Goal: Task Accomplishment & Management: Complete application form

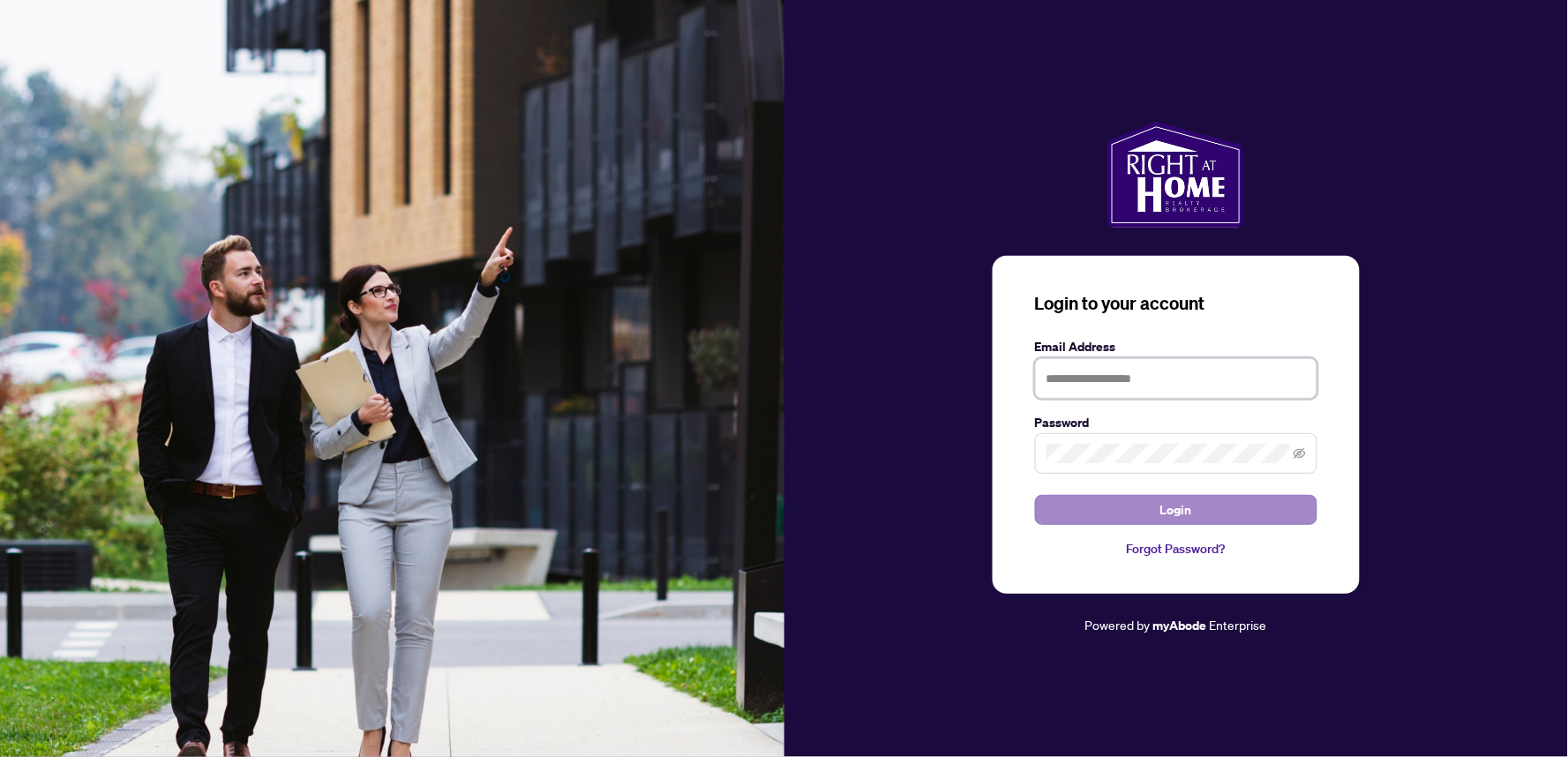
type input "**********"
click at [1185, 506] on span "Login" at bounding box center [1176, 510] width 32 height 28
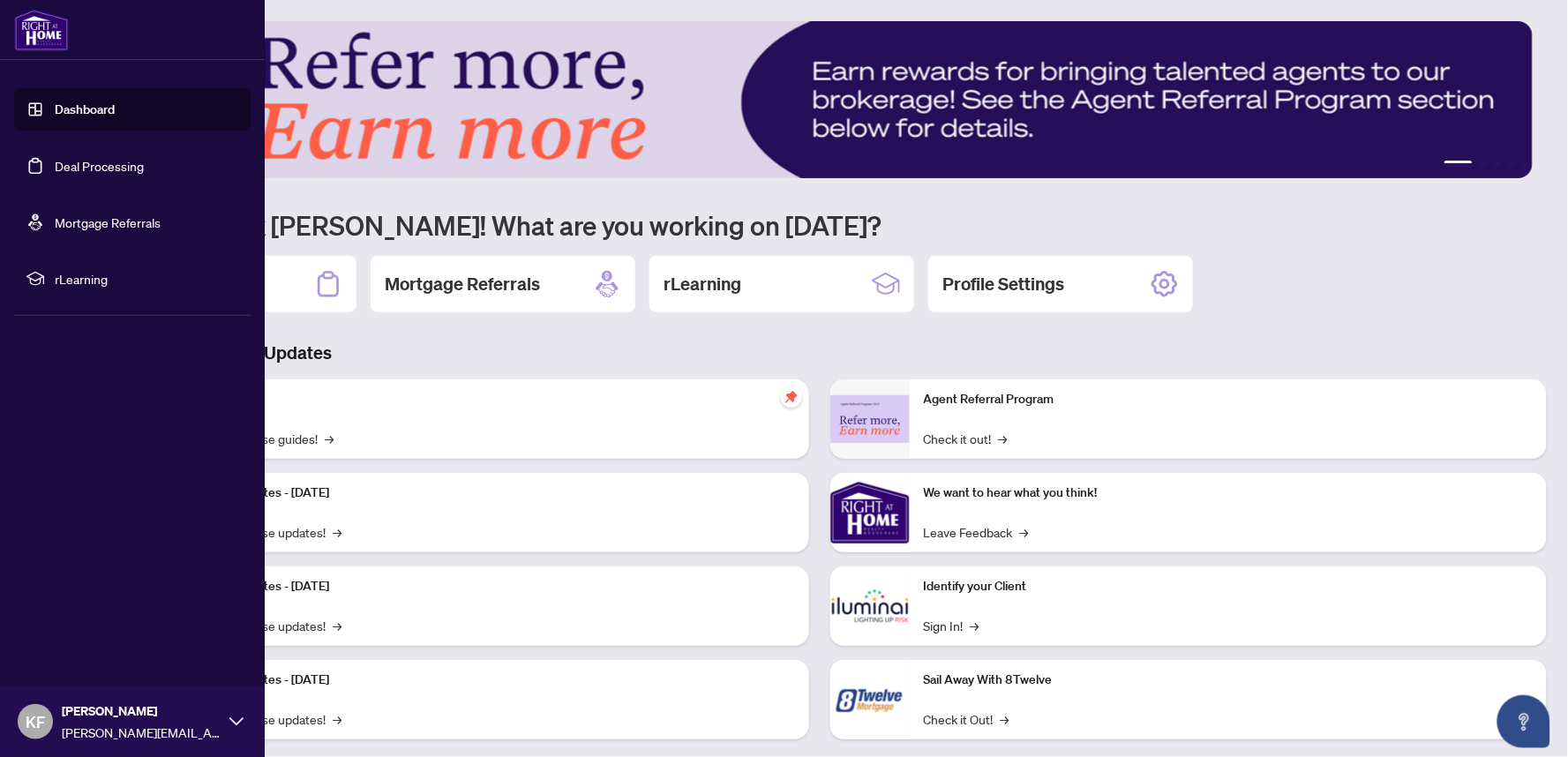
click at [182, 257] on li "rLearning" at bounding box center [132, 278] width 236 height 43
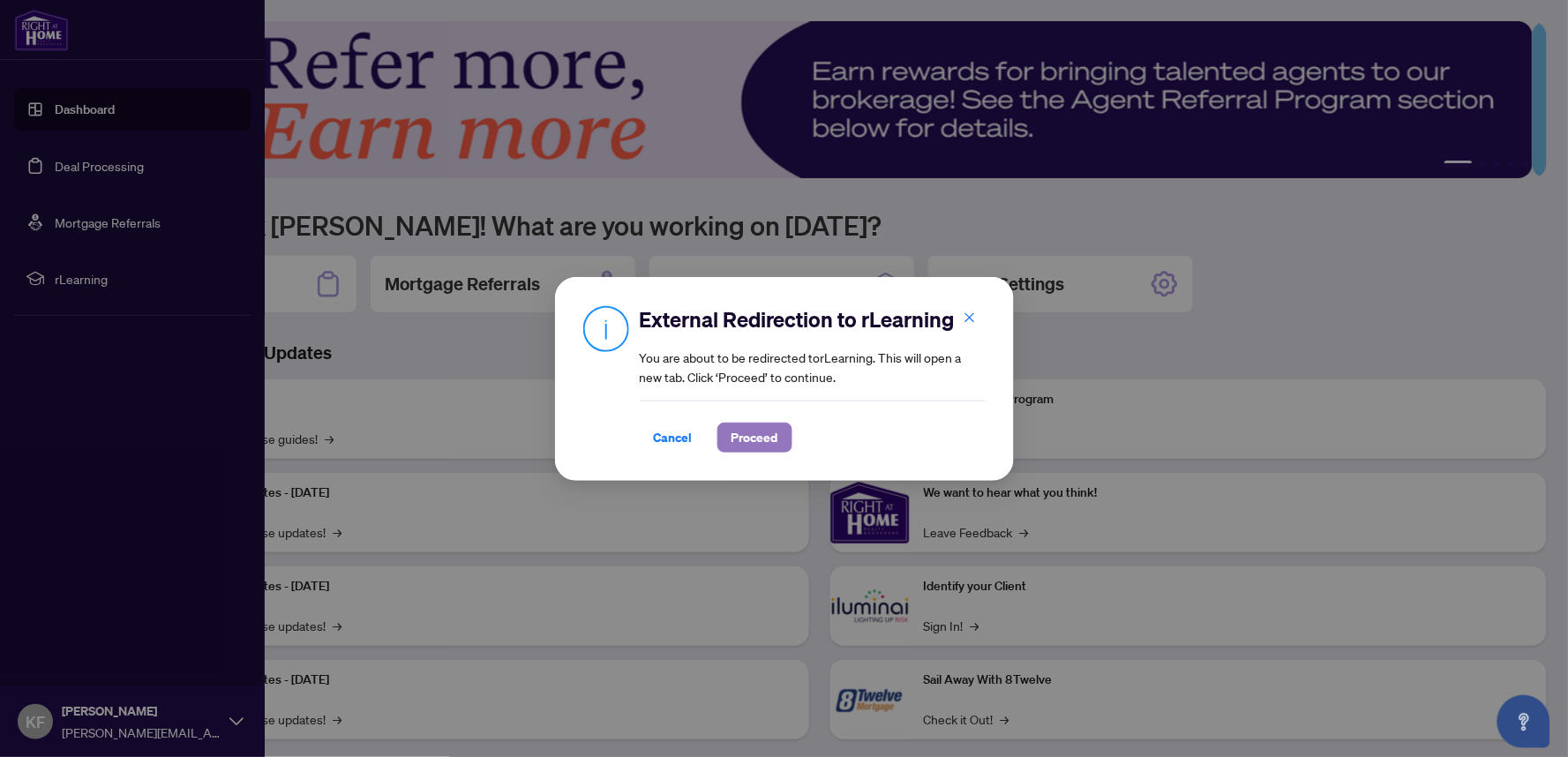
click at [762, 430] on span "Proceed" at bounding box center [754, 437] width 47 height 28
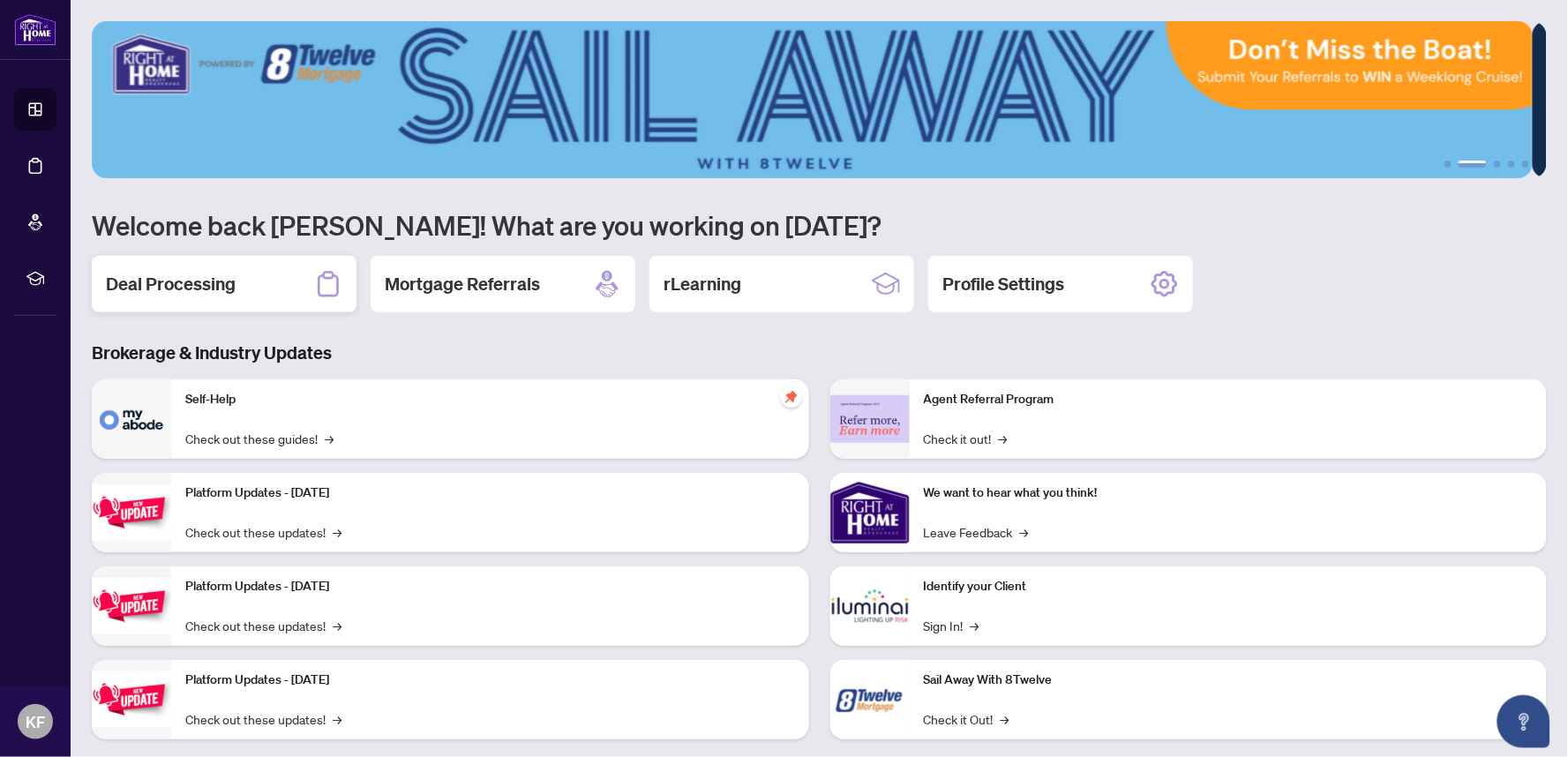
click at [192, 283] on h2 "Deal Processing" at bounding box center [171, 283] width 130 height 25
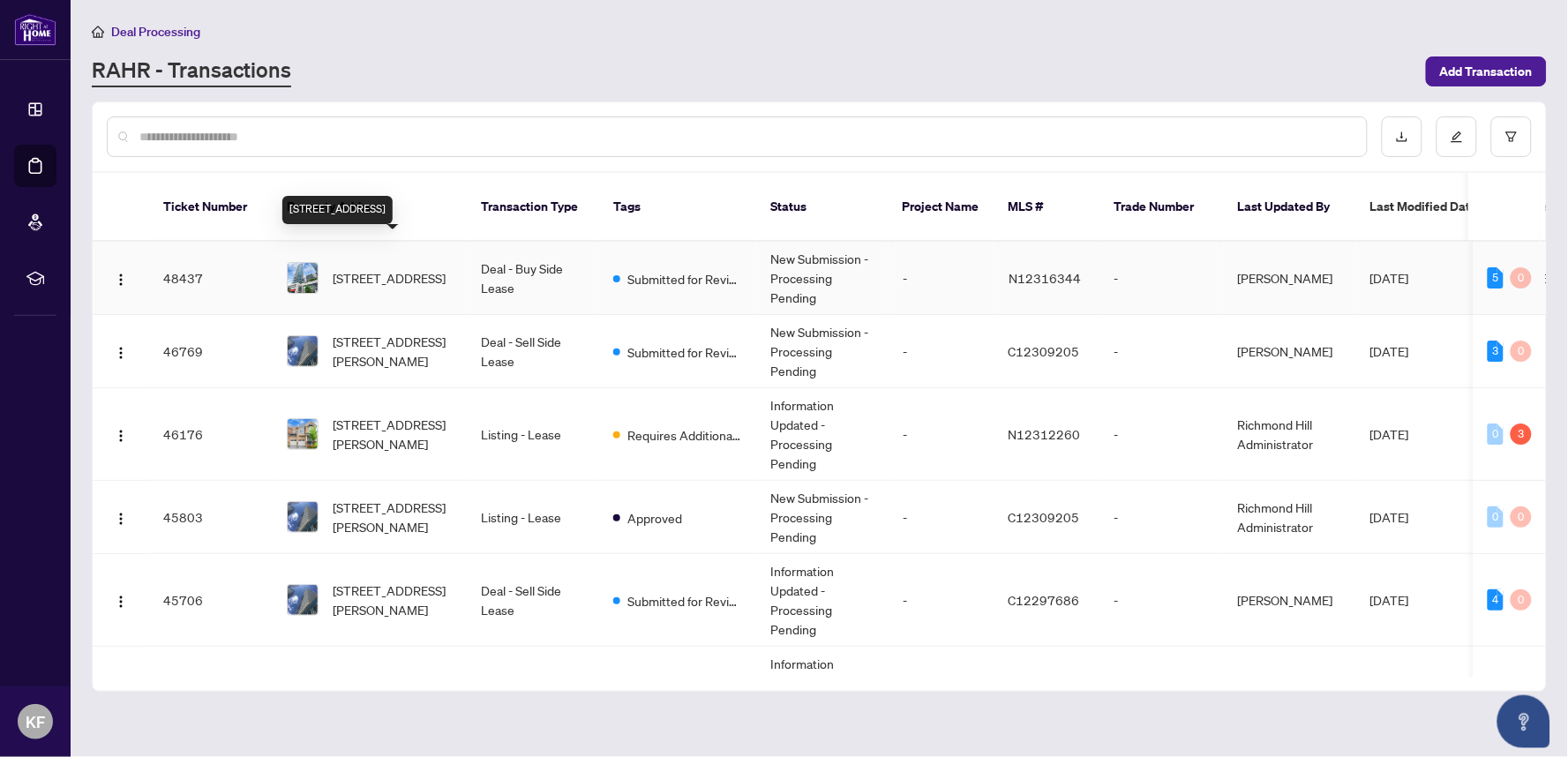
click at [397, 268] on span "[STREET_ADDRESS]" at bounding box center [390, 278] width 113 height 20
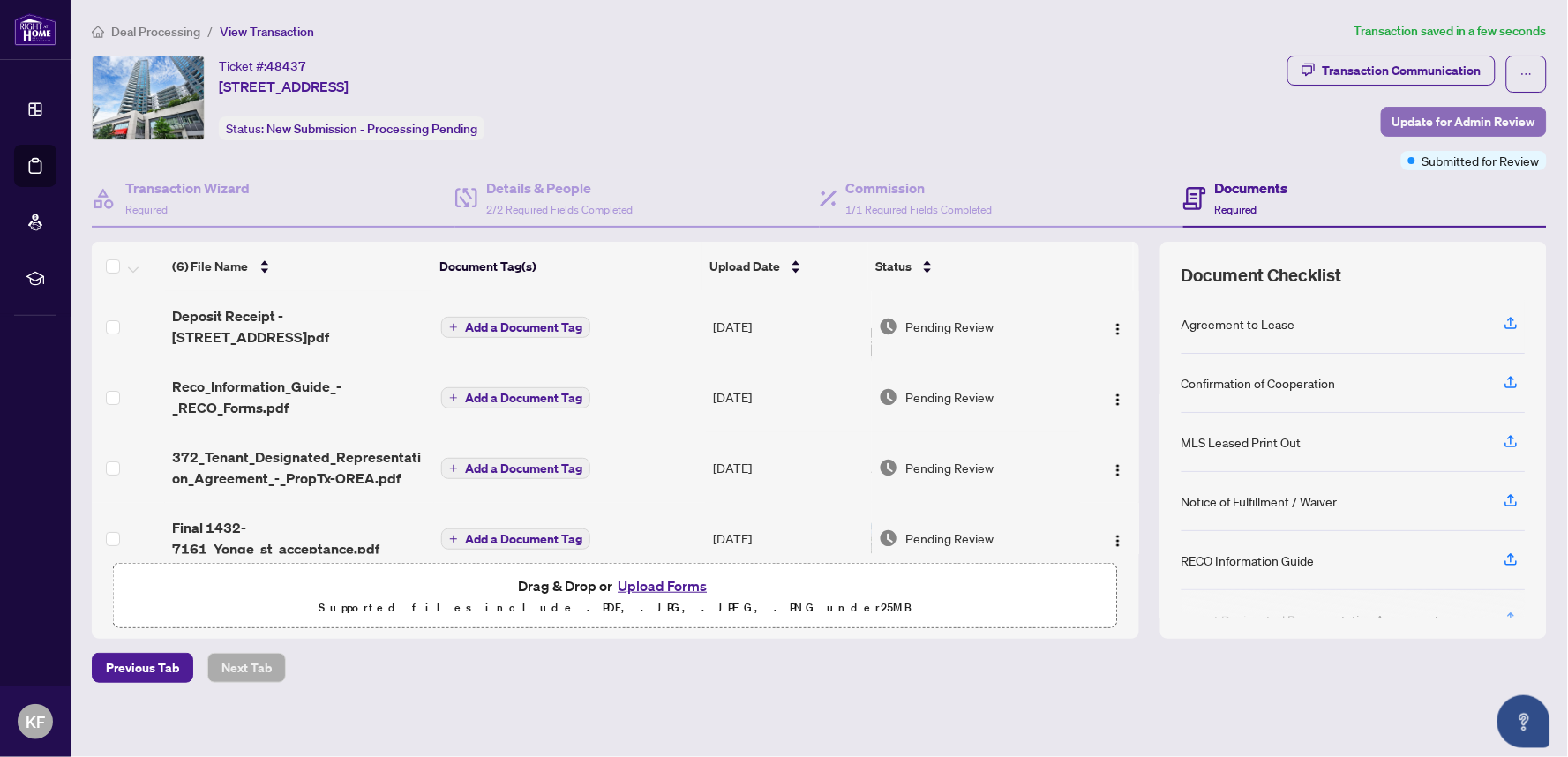
click at [1489, 126] on span "Update for Admin Review" at bounding box center [1464, 121] width 143 height 28
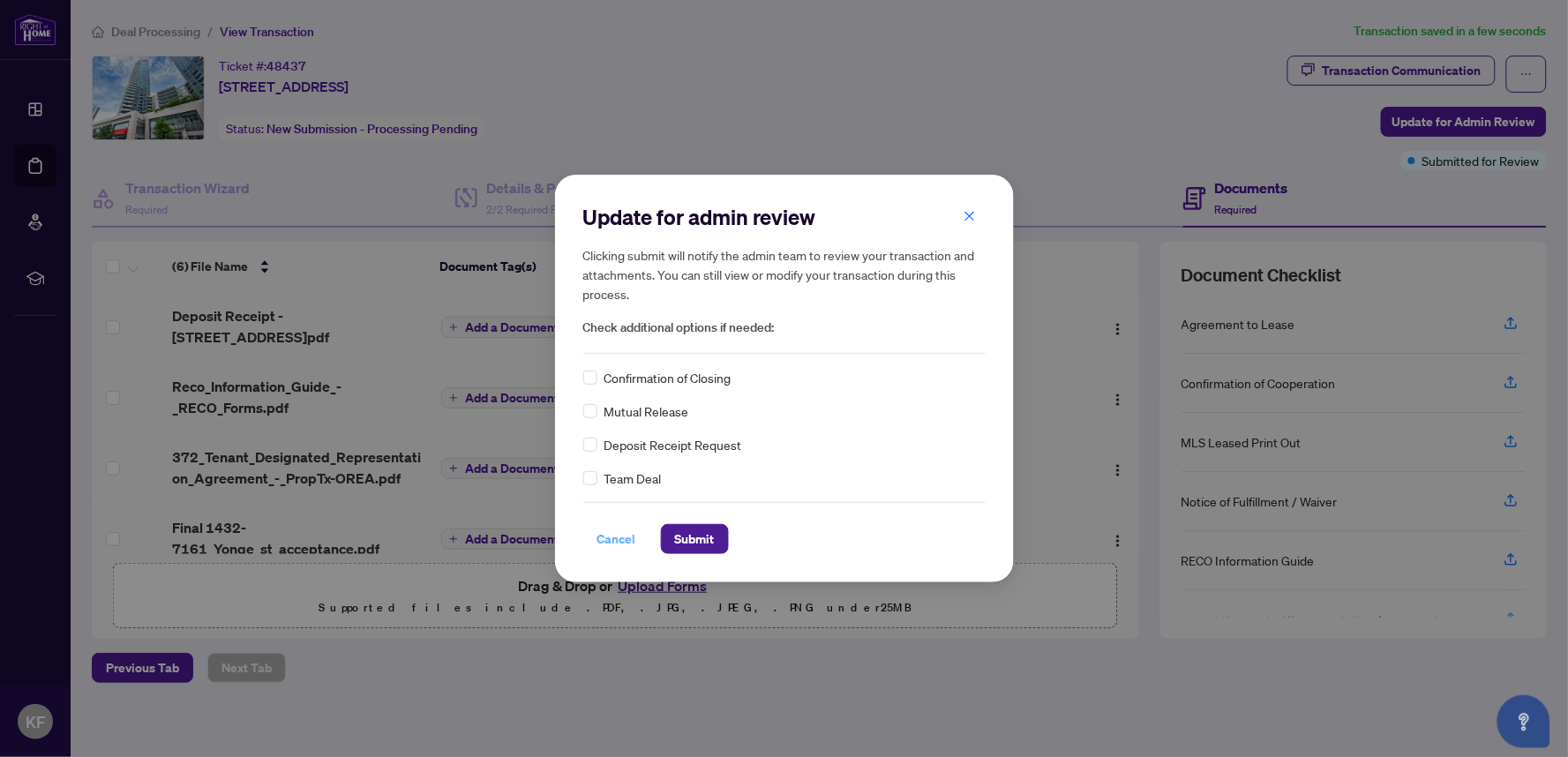
click at [615, 530] on span "Cancel" at bounding box center [616, 538] width 39 height 28
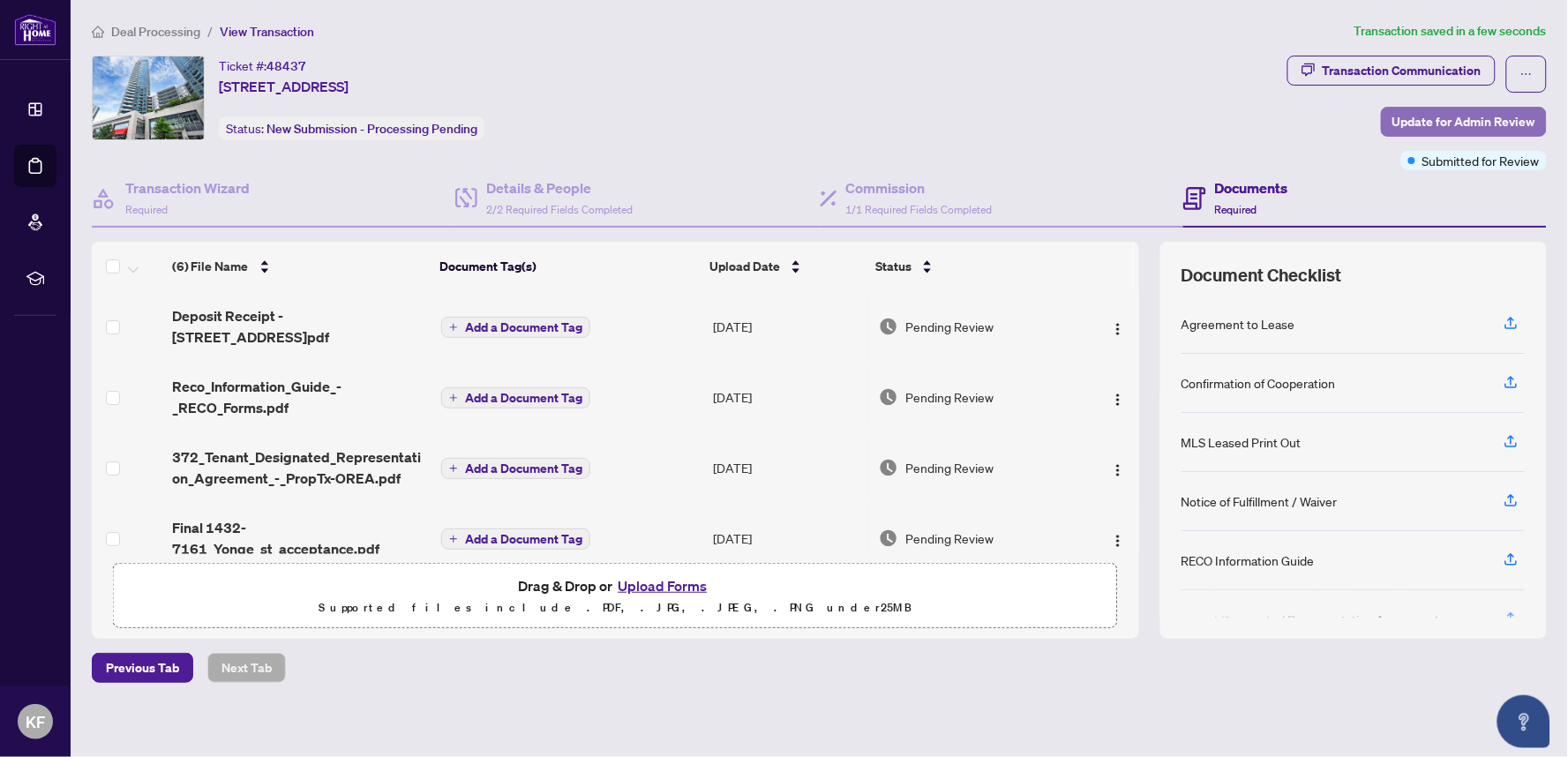
click at [1449, 121] on span "Update for Admin Review" at bounding box center [1464, 121] width 143 height 28
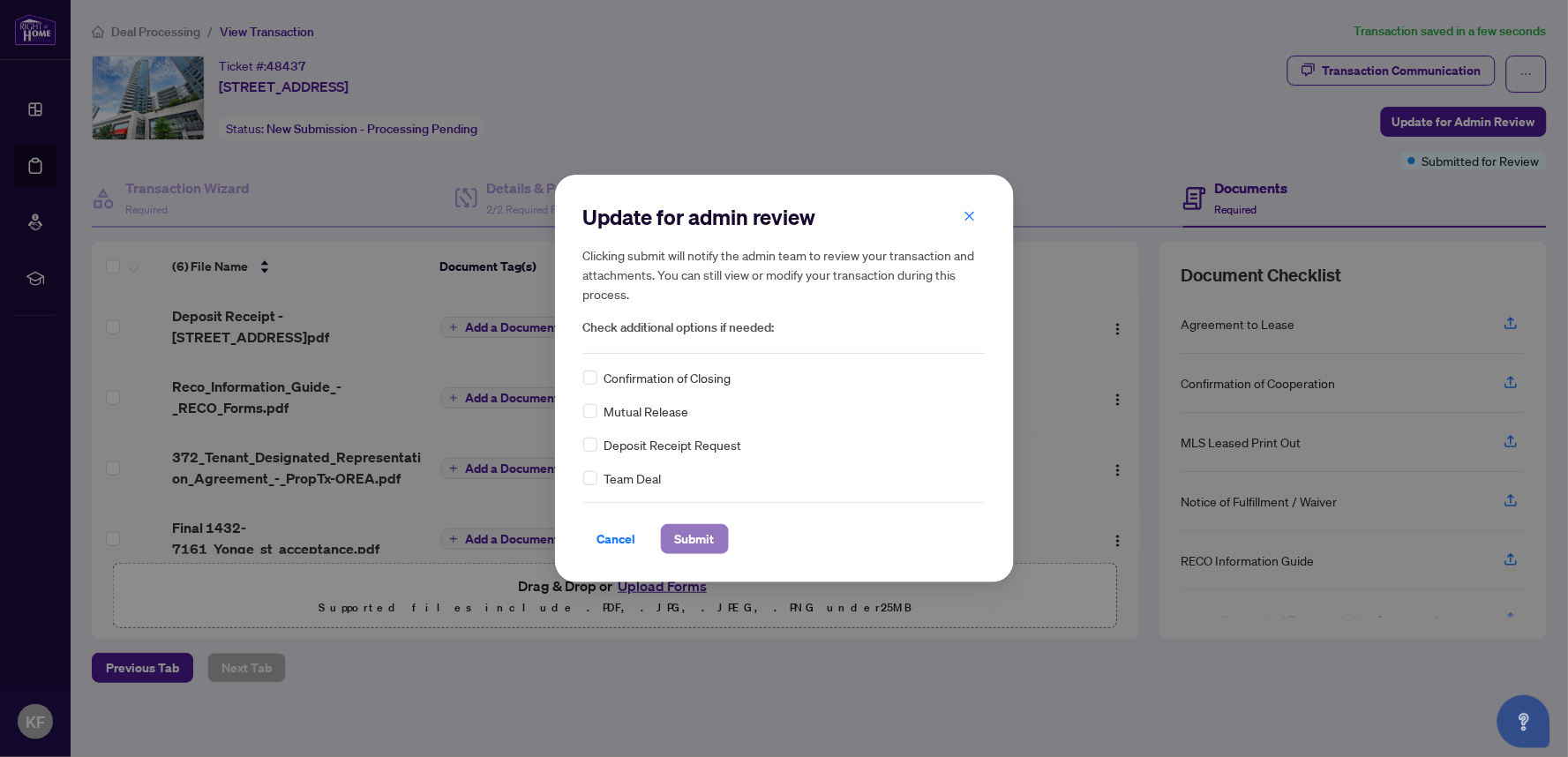
click at [699, 531] on span "Submit" at bounding box center [695, 538] width 40 height 28
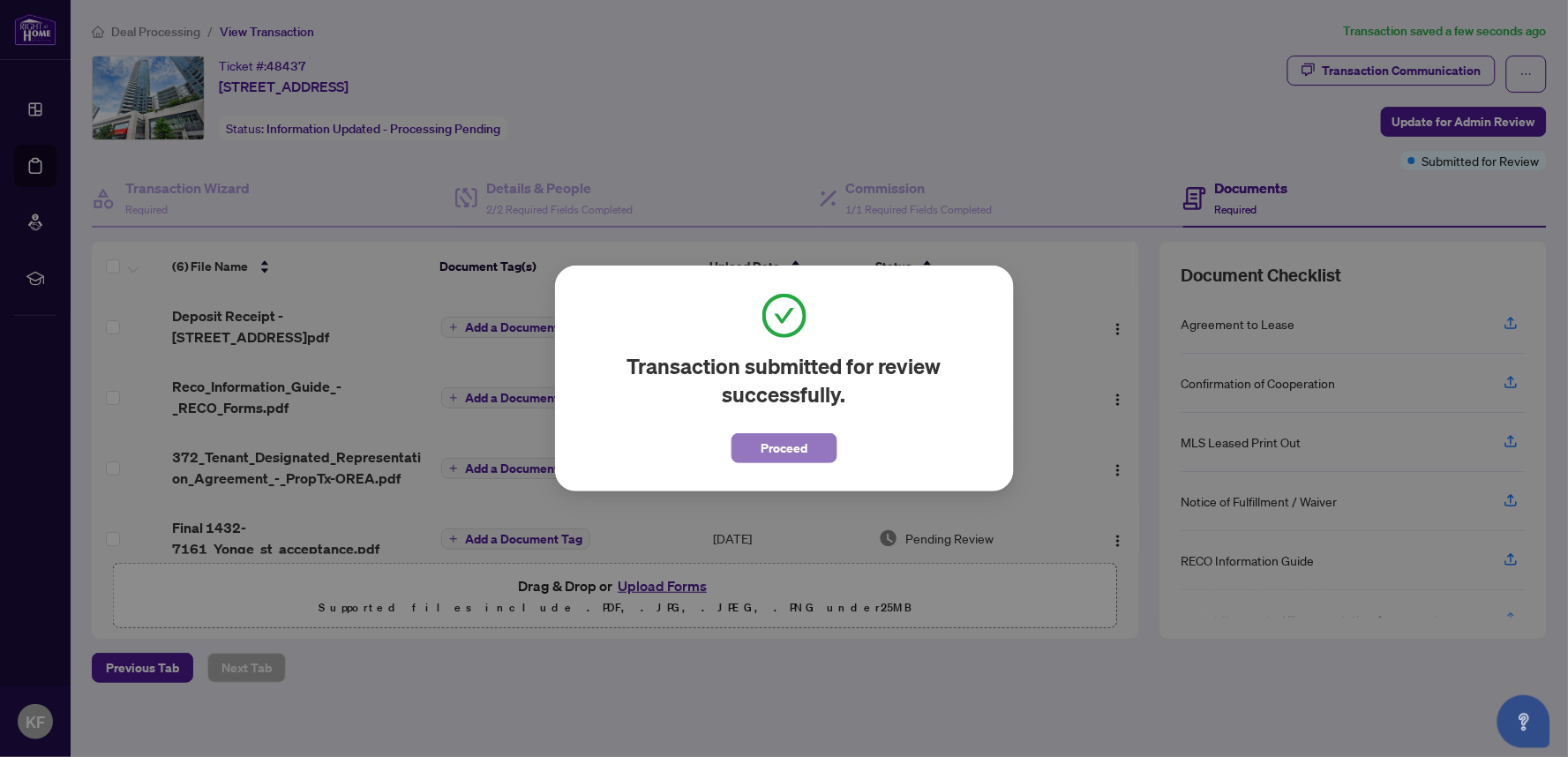
click at [803, 445] on span "Proceed" at bounding box center [783, 448] width 47 height 28
